Goal: Task Accomplishment & Management: Manage account settings

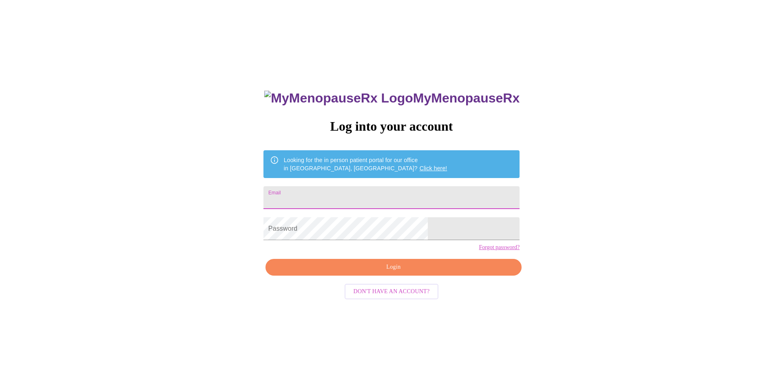
click at [418, 199] on input "Email" at bounding box center [391, 197] width 256 height 23
type input "[EMAIL_ADDRESS][DOMAIN_NAME]"
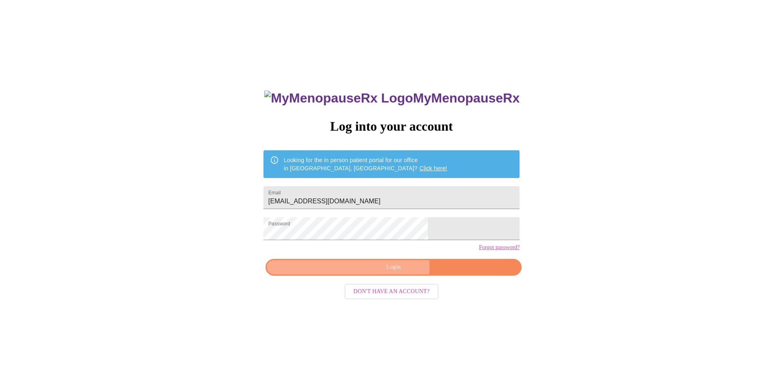
click at [372, 272] on span "Login" at bounding box center [393, 267] width 237 height 10
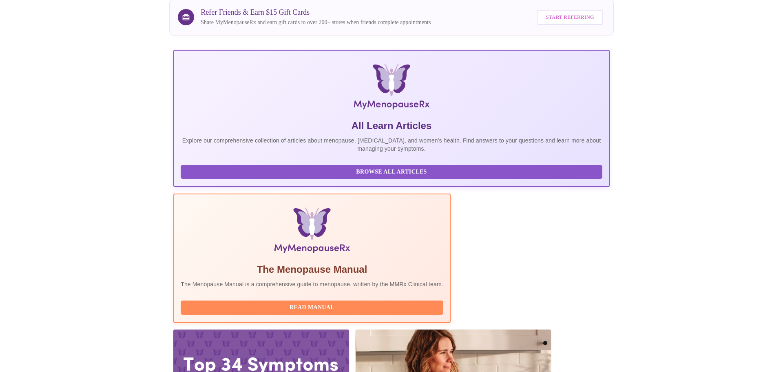
scroll to position [75, 0]
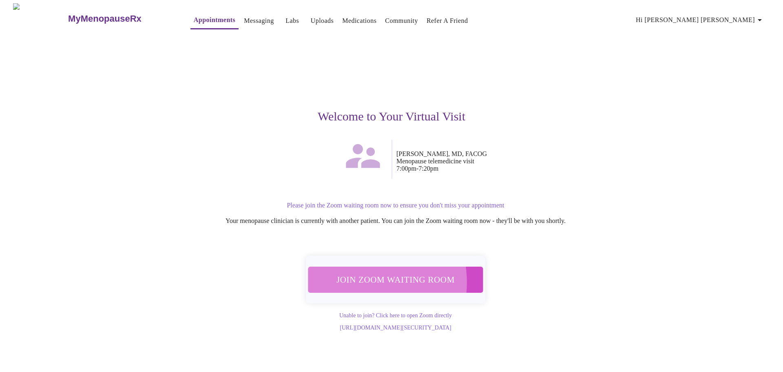
click at [357, 277] on span "Join Zoom Waiting Room" at bounding box center [395, 279] width 153 height 15
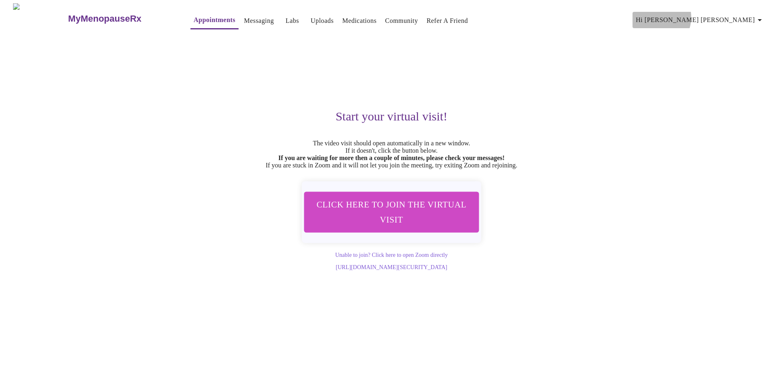
click at [735, 14] on span "Hi [PERSON_NAME] [PERSON_NAME]" at bounding box center [700, 19] width 129 height 11
click at [744, 48] on li "Invoices" at bounding box center [743, 46] width 38 height 15
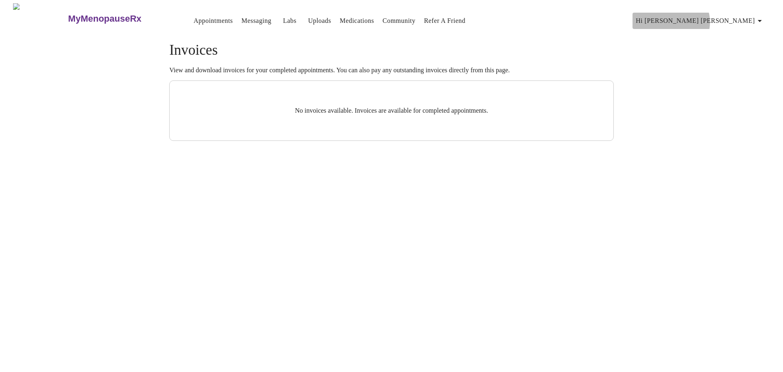
click at [752, 18] on span "Hi [PERSON_NAME] [PERSON_NAME]" at bounding box center [700, 20] width 129 height 11
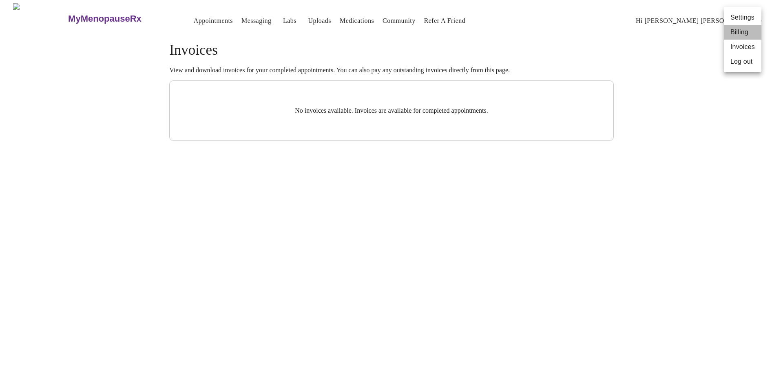
click at [742, 30] on li "Billing" at bounding box center [743, 32] width 38 height 15
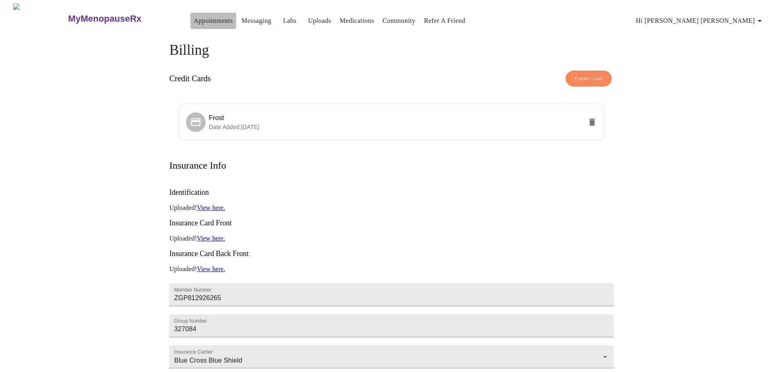
click at [199, 21] on link "Appointments" at bounding box center [213, 20] width 39 height 11
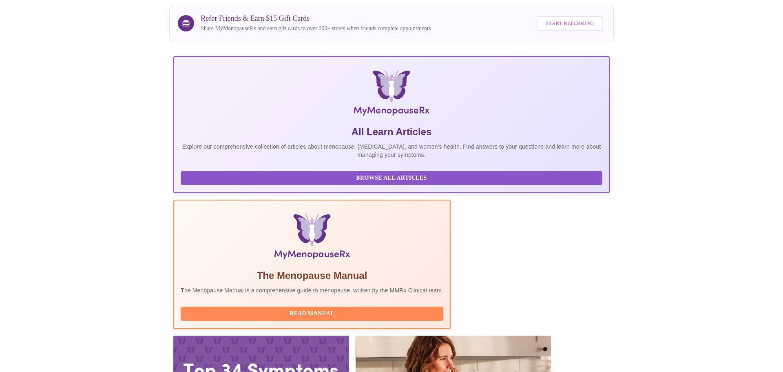
scroll to position [75, 0]
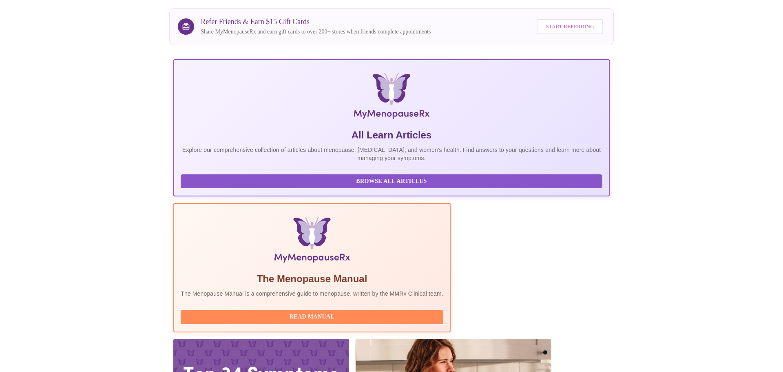
scroll to position [75, 0]
